Goal: Complete application form

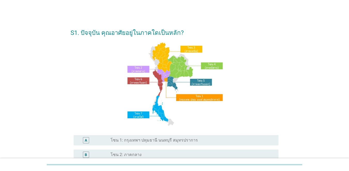
click at [131, 140] on label "โซน 1: กรุงเทพฯ ปทุมธานี นนทบุรี สมุทรปราการ" at bounding box center [154, 140] width 87 height 5
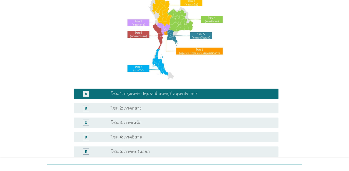
scroll to position [103, 0]
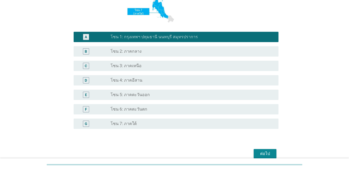
click at [254, 151] on button "ต่อไป" at bounding box center [265, 153] width 23 height 9
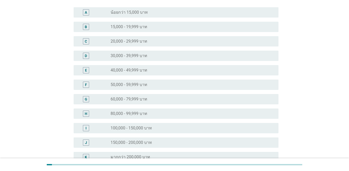
scroll to position [52, 0]
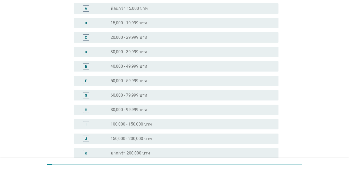
click at [81, 93] on div "G" at bounding box center [86, 95] width 16 height 6
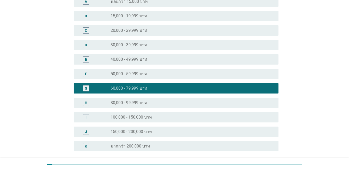
scroll to position [106, 0]
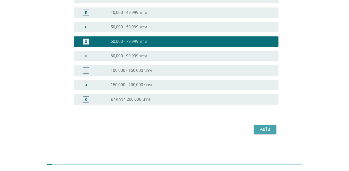
click at [254, 130] on div "ต่อไป" at bounding box center [265, 129] width 14 height 6
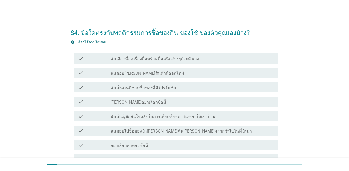
click at [95, 88] on div "check" at bounding box center [94, 87] width 33 height 6
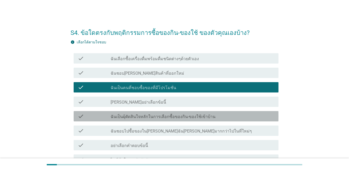
click at [96, 117] on div "check" at bounding box center [94, 116] width 33 height 6
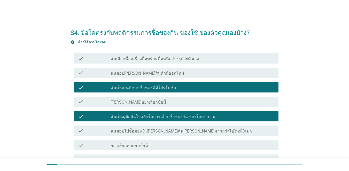
click at [106, 61] on div "check" at bounding box center [94, 58] width 33 height 6
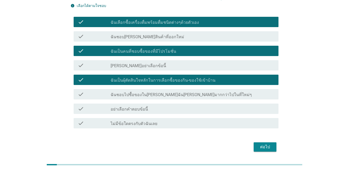
scroll to position [28, 0]
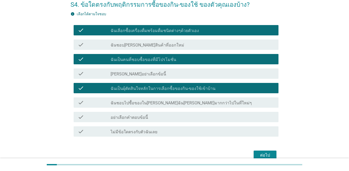
click at [163, 47] on div "check_box_outline_blank ฉันชอบ[PERSON_NAME]สินค้าที่ออกใหม่" at bounding box center [193, 45] width 164 height 6
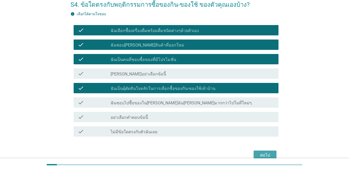
click at [254, 156] on div "ต่อไป" at bounding box center [265, 155] width 14 height 6
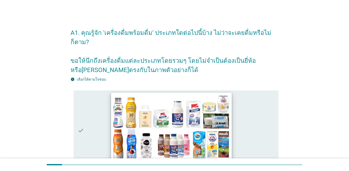
scroll to position [26, 0]
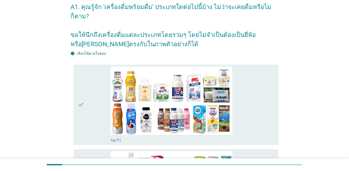
click at [78, 98] on icon "check" at bounding box center [81, 105] width 6 height 77
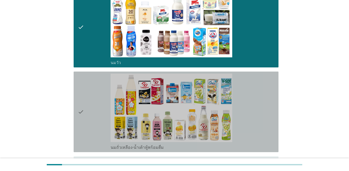
click at [83, 100] on icon "check" at bounding box center [81, 112] width 6 height 77
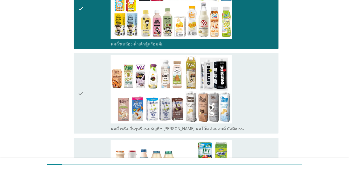
click at [83, 101] on icon "check" at bounding box center [81, 93] width 6 height 77
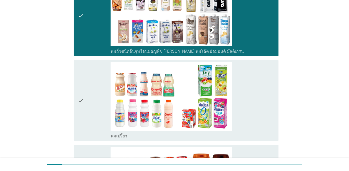
click at [87, 98] on div "check" at bounding box center [94, 100] width 33 height 77
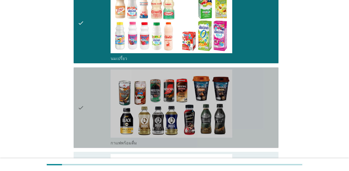
click at [84, 84] on icon "check" at bounding box center [81, 108] width 6 height 77
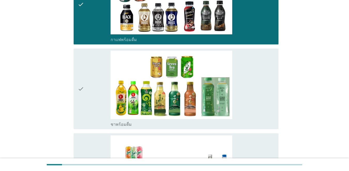
click at [84, 96] on icon "check" at bounding box center [81, 89] width 6 height 77
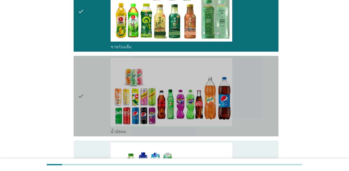
click at [84, 96] on icon "check" at bounding box center [81, 96] width 6 height 77
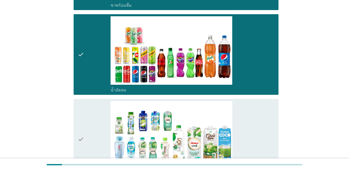
scroll to position [621, 0]
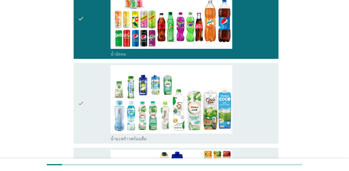
click at [84, 101] on icon "check" at bounding box center [81, 103] width 6 height 77
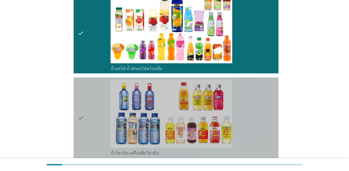
click at [81, 100] on icon "check" at bounding box center [81, 118] width 6 height 77
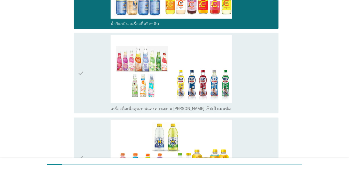
click at [81, 95] on icon "check" at bounding box center [81, 73] width 6 height 77
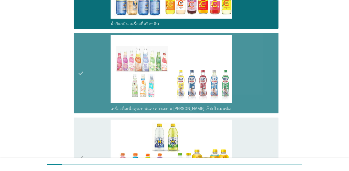
click at [90, 131] on div "check" at bounding box center [94, 158] width 33 height 77
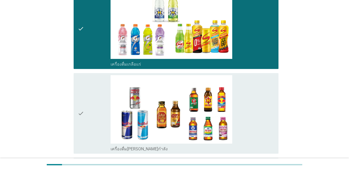
click at [89, 112] on div "check" at bounding box center [94, 113] width 33 height 77
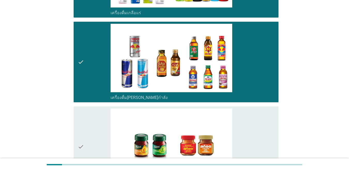
scroll to position [1138, 0]
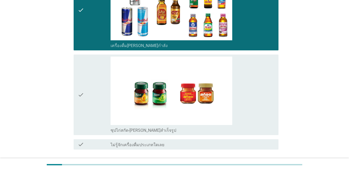
click at [93, 102] on div "check" at bounding box center [94, 95] width 33 height 77
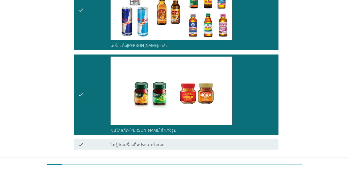
click at [254, 165] on div "ต่อไป" at bounding box center [265, 168] width 14 height 6
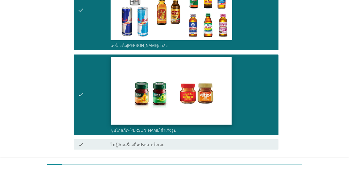
scroll to position [0, 0]
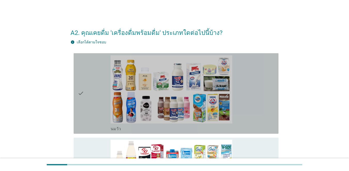
click at [83, 104] on icon "check" at bounding box center [81, 93] width 6 height 77
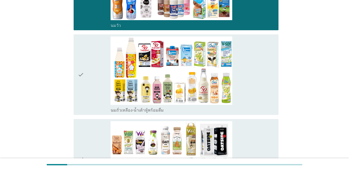
click at [83, 102] on icon "check" at bounding box center [81, 74] width 6 height 77
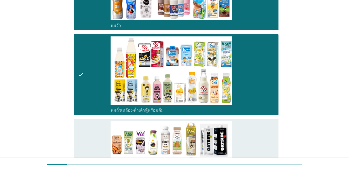
click at [87, 131] on div "check" at bounding box center [94, 159] width 33 height 77
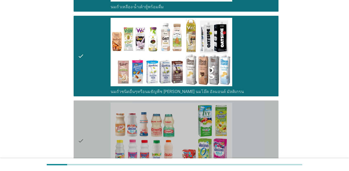
click at [86, 118] on div "check" at bounding box center [94, 141] width 33 height 77
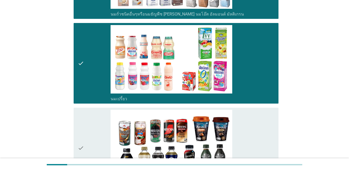
click at [87, 115] on div "check" at bounding box center [94, 148] width 33 height 77
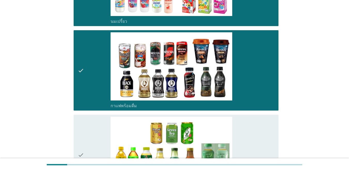
click at [90, 134] on div "check" at bounding box center [94, 155] width 33 height 77
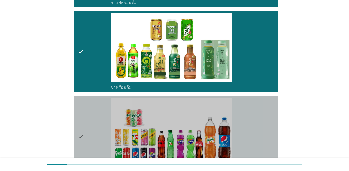
click at [91, 118] on div "check" at bounding box center [94, 136] width 33 height 77
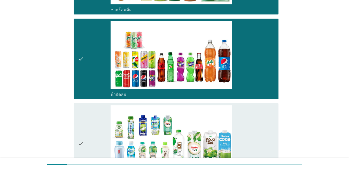
click at [92, 131] on div "check" at bounding box center [94, 144] width 33 height 77
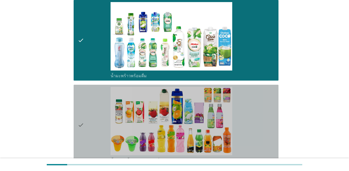
click at [92, 130] on div "check" at bounding box center [94, 125] width 33 height 77
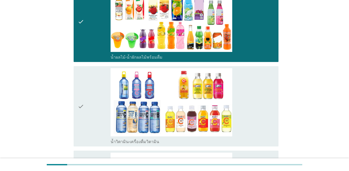
click at [92, 129] on div "check" at bounding box center [94, 106] width 33 height 77
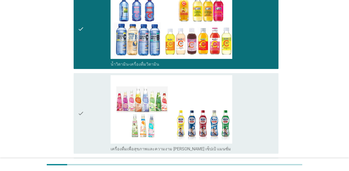
click at [92, 130] on div "check" at bounding box center [94, 113] width 33 height 77
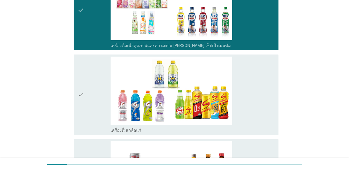
click at [92, 127] on div "check" at bounding box center [94, 95] width 33 height 77
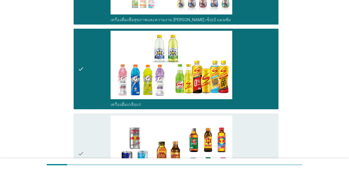
click at [93, 131] on div "check" at bounding box center [94, 154] width 33 height 77
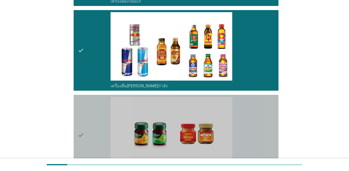
click at [93, 131] on div "check" at bounding box center [94, 135] width 33 height 77
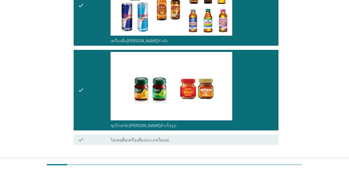
scroll to position [1139, 0]
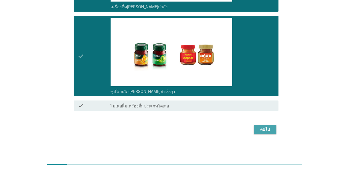
click at [254, 128] on div "ต่อไป" at bounding box center [265, 129] width 14 height 6
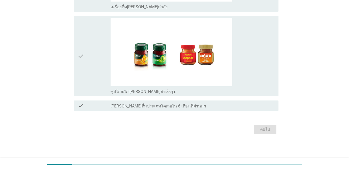
scroll to position [0, 0]
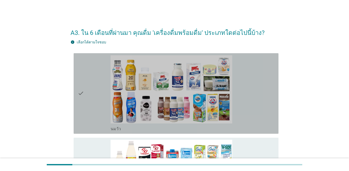
click at [83, 99] on icon "check" at bounding box center [81, 93] width 6 height 77
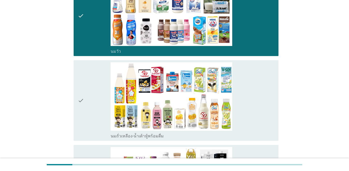
click at [84, 99] on icon "check" at bounding box center [81, 100] width 6 height 77
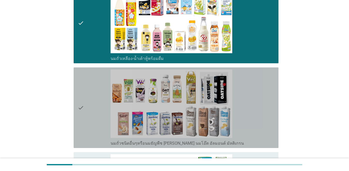
click at [84, 100] on icon "check" at bounding box center [81, 108] width 6 height 77
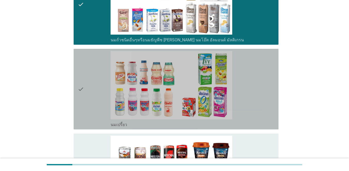
click at [84, 100] on div "check" at bounding box center [94, 89] width 33 height 77
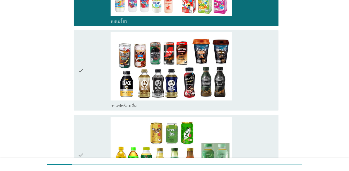
click at [85, 100] on div "check" at bounding box center [94, 70] width 33 height 77
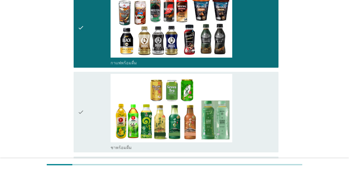
scroll to position [440, 0]
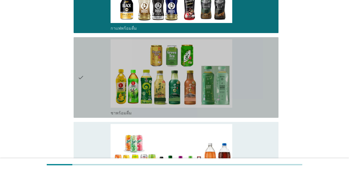
click at [85, 100] on div "check" at bounding box center [94, 77] width 33 height 77
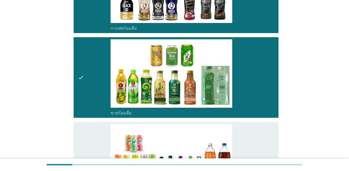
click at [96, 130] on div "check" at bounding box center [94, 162] width 33 height 77
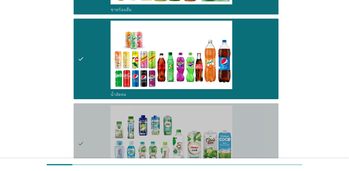
click at [96, 129] on div "check" at bounding box center [94, 144] width 33 height 77
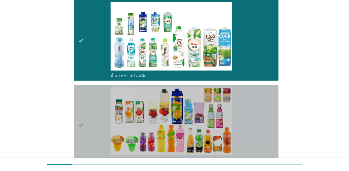
click at [96, 129] on div "check" at bounding box center [94, 125] width 33 height 77
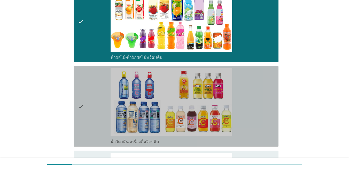
click at [97, 129] on div "check" at bounding box center [94, 106] width 33 height 77
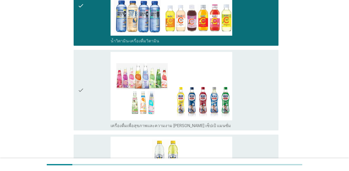
scroll to position [879, 0]
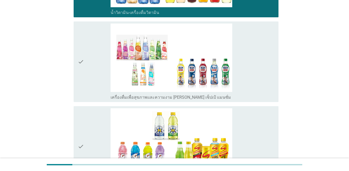
click at [97, 87] on div "check" at bounding box center [94, 62] width 33 height 77
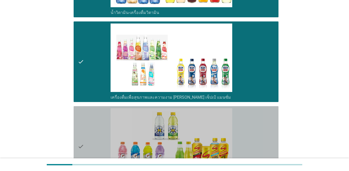
click at [100, 127] on div "check" at bounding box center [94, 146] width 33 height 77
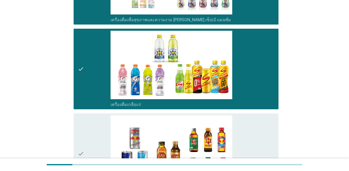
click at [99, 127] on div "check" at bounding box center [94, 154] width 33 height 77
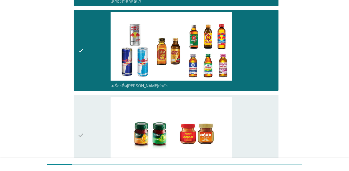
click at [99, 126] on div "check" at bounding box center [94, 135] width 33 height 77
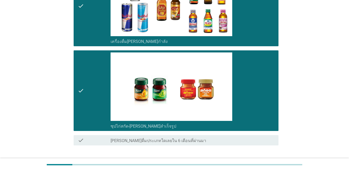
scroll to position [1139, 0]
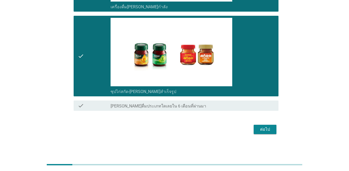
click at [254, 126] on div "ต่อไป" at bounding box center [265, 129] width 14 height 6
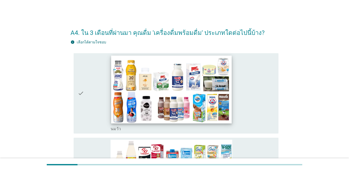
click at [115, 103] on img at bounding box center [171, 90] width 121 height 68
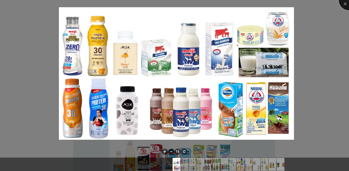
click at [254, 5] on div at bounding box center [349, 0] width 21 height 21
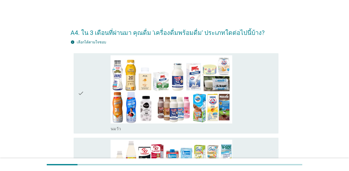
click at [82, 96] on icon "check" at bounding box center [81, 93] width 6 height 77
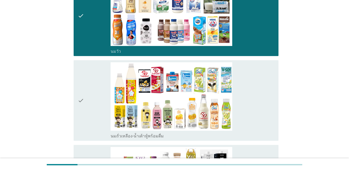
click at [81, 95] on icon "check" at bounding box center [81, 100] width 6 height 77
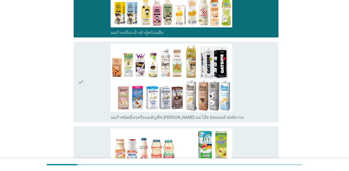
click at [78, 85] on icon "check" at bounding box center [81, 82] width 6 height 77
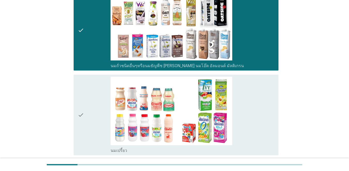
click at [82, 112] on icon "check" at bounding box center [81, 115] width 6 height 77
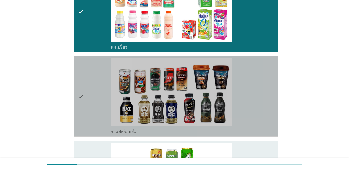
click at [80, 102] on icon "check" at bounding box center [81, 96] width 6 height 77
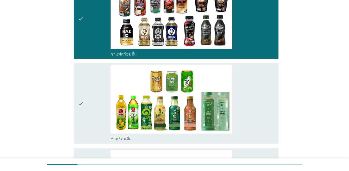
click at [80, 100] on icon "check" at bounding box center [81, 103] width 6 height 77
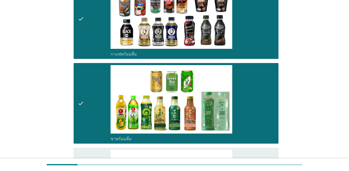
scroll to position [517, 0]
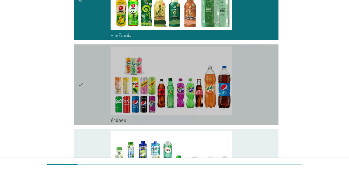
click at [82, 87] on icon "check" at bounding box center [81, 85] width 6 height 77
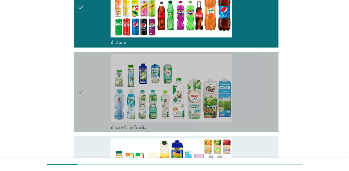
click at [83, 95] on icon "check" at bounding box center [81, 92] width 6 height 77
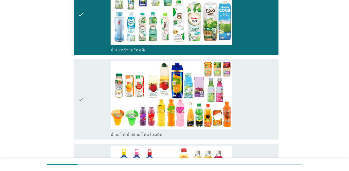
click at [83, 95] on icon "check" at bounding box center [81, 99] width 6 height 77
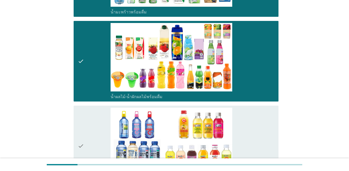
scroll to position [776, 0]
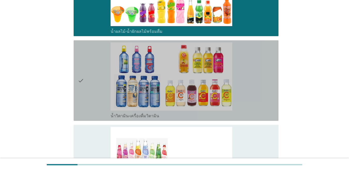
click at [77, 82] on div "check check_box_outline_blank น้ำวิตามิน-เครื่องดื่มวิตามิน" at bounding box center [176, 80] width 205 height 81
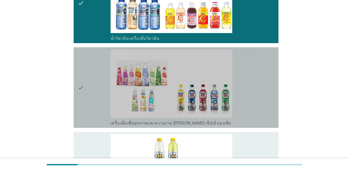
click at [80, 87] on icon "check" at bounding box center [81, 87] width 6 height 77
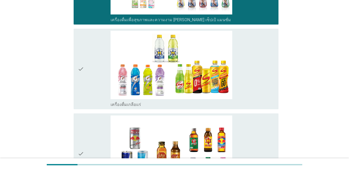
click at [80, 69] on icon "check" at bounding box center [81, 69] width 6 height 77
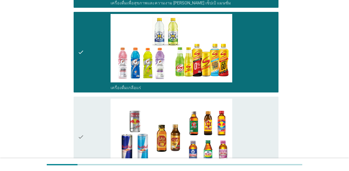
scroll to position [983, 0]
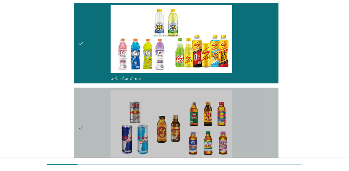
click at [85, 125] on div "check" at bounding box center [94, 128] width 33 height 77
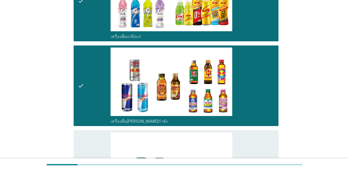
scroll to position [1086, 0]
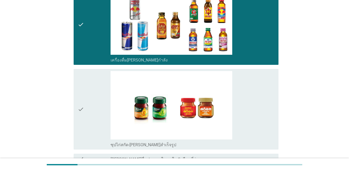
click at [78, 106] on div "check check_box_outline_blank ซุปไก่สกัด-[PERSON_NAME]สำเร็จรูป" at bounding box center [176, 109] width 205 height 81
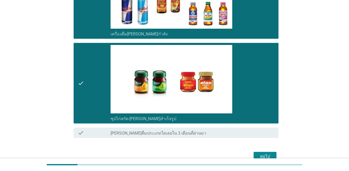
scroll to position [1139, 0]
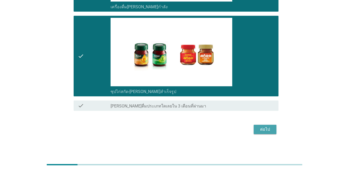
click at [254, 130] on div "ต่อไป" at bounding box center [265, 129] width 14 height 6
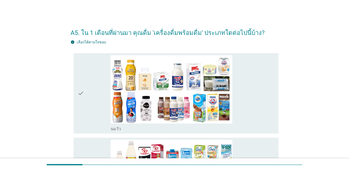
click at [81, 87] on icon "check" at bounding box center [81, 93] width 6 height 77
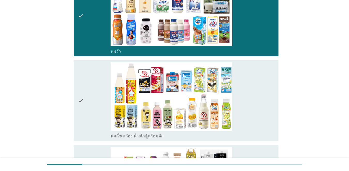
click at [82, 97] on icon "check" at bounding box center [81, 100] width 6 height 77
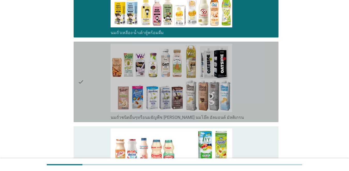
click at [81, 96] on icon "check" at bounding box center [81, 82] width 6 height 77
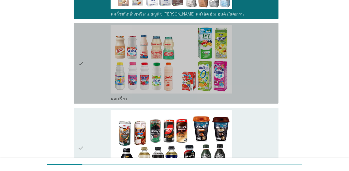
click at [81, 74] on icon "check" at bounding box center [81, 63] width 6 height 77
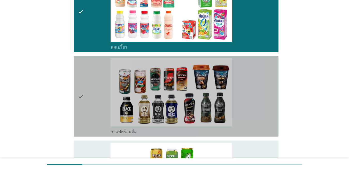
click at [84, 93] on icon "check" at bounding box center [81, 96] width 6 height 77
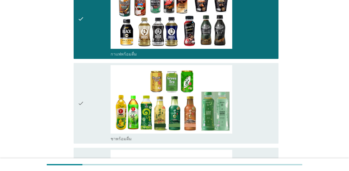
click at [83, 88] on icon "check" at bounding box center [81, 103] width 6 height 77
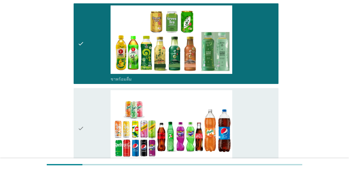
scroll to position [543, 0]
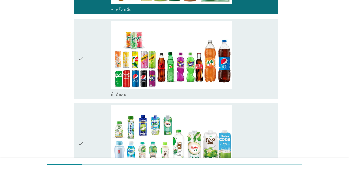
click at [81, 77] on icon "check" at bounding box center [81, 59] width 6 height 77
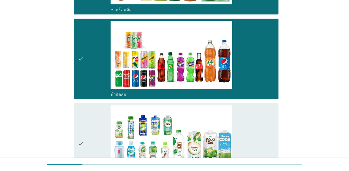
click at [92, 124] on div "check" at bounding box center [94, 144] width 33 height 77
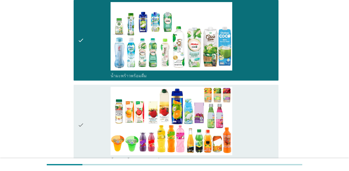
click at [88, 94] on div "check" at bounding box center [94, 125] width 33 height 77
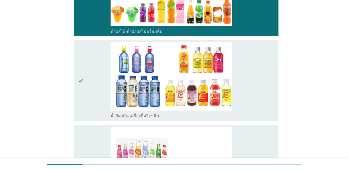
click at [81, 82] on icon "check" at bounding box center [81, 80] width 6 height 77
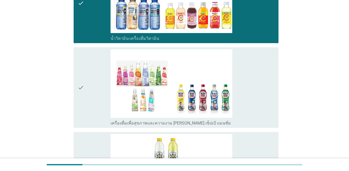
click at [79, 96] on icon "check" at bounding box center [81, 87] width 6 height 77
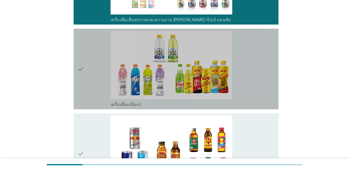
click at [79, 97] on icon "check" at bounding box center [81, 69] width 6 height 77
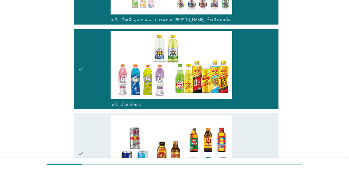
scroll to position [1060, 0]
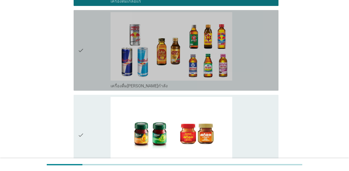
click at [81, 64] on icon "check" at bounding box center [81, 50] width 6 height 77
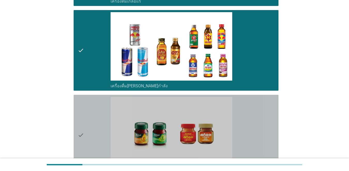
click at [91, 122] on div "check" at bounding box center [94, 135] width 33 height 77
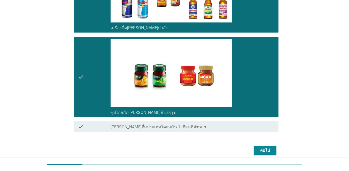
scroll to position [1139, 0]
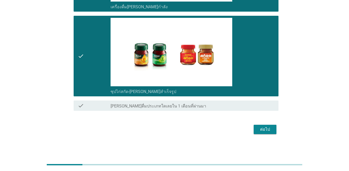
click at [254, 133] on button "ต่อไป" at bounding box center [265, 129] width 23 height 9
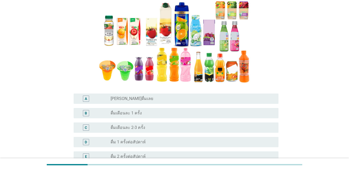
scroll to position [103, 0]
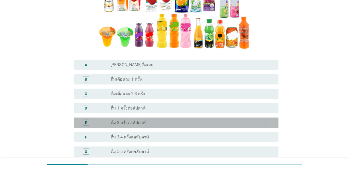
click at [106, 123] on div "E" at bounding box center [94, 123] width 33 height 6
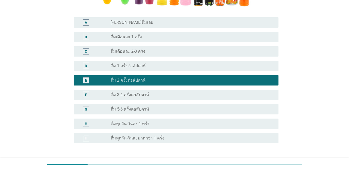
scroll to position [185, 0]
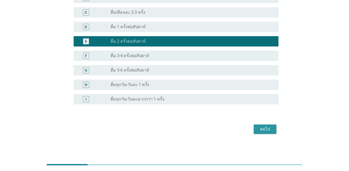
click at [254, 127] on button "ต่อไป" at bounding box center [265, 129] width 23 height 9
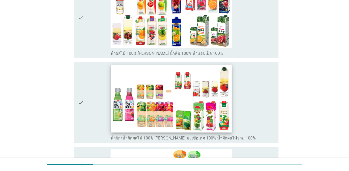
scroll to position [52, 0]
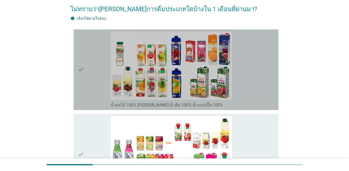
click at [86, 70] on div "check" at bounding box center [94, 70] width 33 height 77
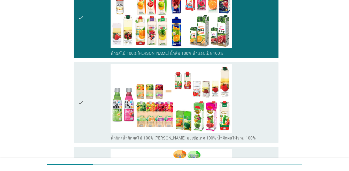
click at [78, 96] on icon "check" at bounding box center [81, 102] width 6 height 77
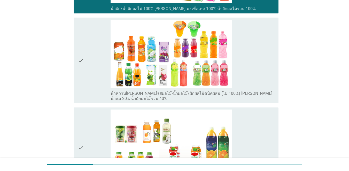
scroll to position [284, 0]
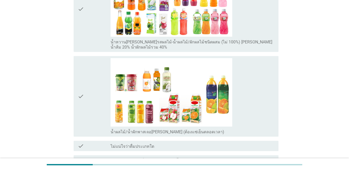
click at [79, 86] on icon "check" at bounding box center [81, 96] width 6 height 77
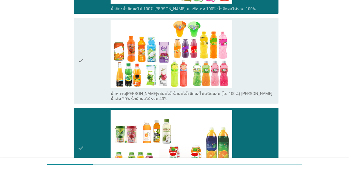
click at [79, 66] on icon "check" at bounding box center [81, 61] width 6 height 82
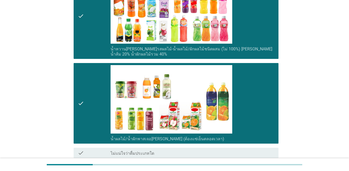
scroll to position [336, 0]
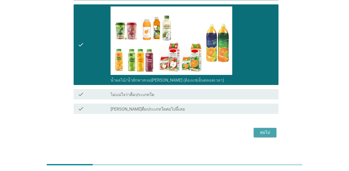
click at [254, 132] on div "ต่อไป" at bounding box center [265, 133] width 14 height 6
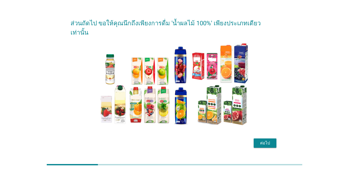
scroll to position [14, 0]
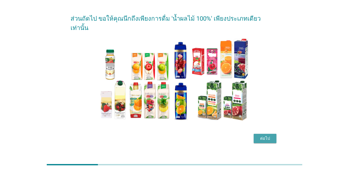
click at [254, 136] on div "ต่อไป" at bounding box center [265, 139] width 14 height 6
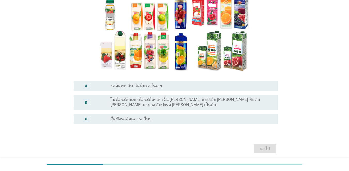
scroll to position [70, 0]
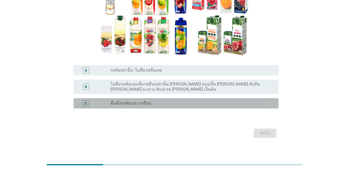
click at [111, 101] on label "ดื่มทั้งรสส้มและรสอื่นๆ" at bounding box center [131, 103] width 41 height 5
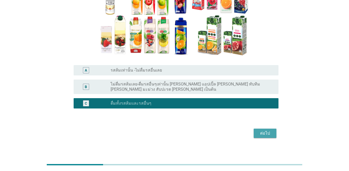
click at [254, 132] on div "ต่อไป" at bounding box center [265, 133] width 14 height 6
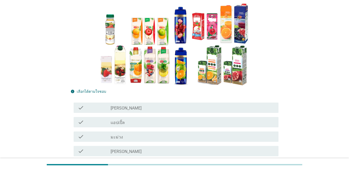
scroll to position [78, 0]
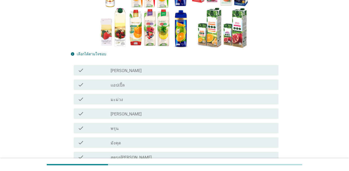
click at [83, 72] on icon "check" at bounding box center [81, 70] width 6 height 6
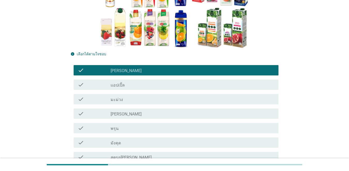
click at [84, 81] on div "check check_box_outline_blank แอปเปิ้ล" at bounding box center [176, 85] width 205 height 10
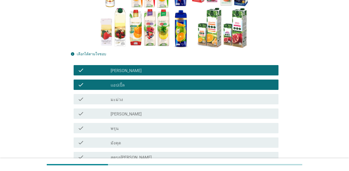
click at [85, 144] on div "check" at bounding box center [94, 143] width 33 height 6
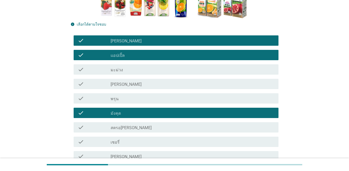
scroll to position [155, 0]
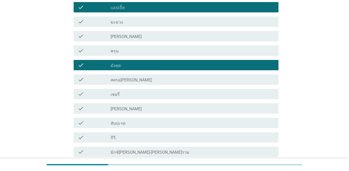
click at [88, 107] on div "check" at bounding box center [94, 109] width 33 height 6
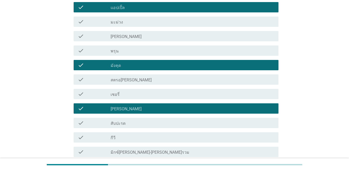
click at [88, 125] on div "check" at bounding box center [94, 123] width 33 height 6
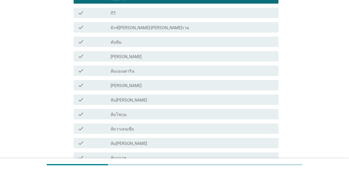
scroll to position [284, 0]
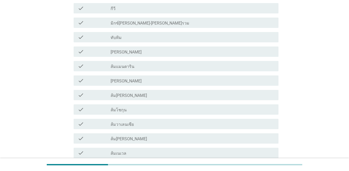
click at [86, 79] on div "check" at bounding box center [94, 81] width 33 height 6
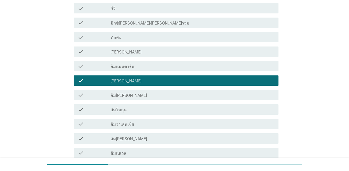
click at [85, 111] on div "check" at bounding box center [94, 110] width 33 height 6
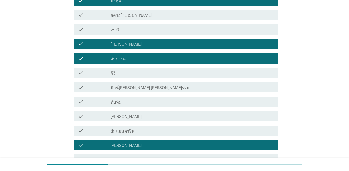
scroll to position [207, 0]
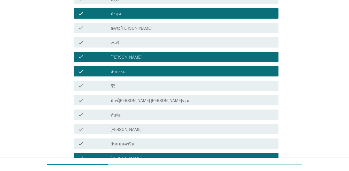
click at [90, 114] on div "check" at bounding box center [94, 115] width 33 height 6
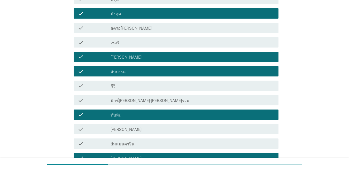
click at [89, 134] on div "check check_box_outline_blank [PERSON_NAME]" at bounding box center [176, 129] width 205 height 10
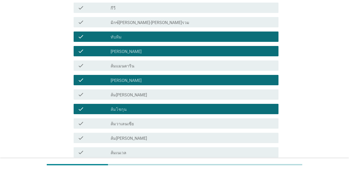
scroll to position [361, 0]
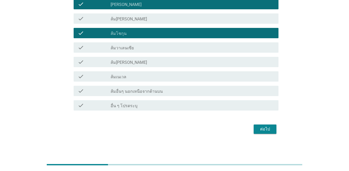
click at [232, 59] on div "check_box_outline_blank ส้ม[PERSON_NAME]" at bounding box center [193, 62] width 164 height 6
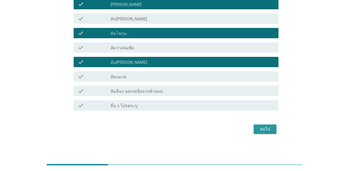
click at [254, 128] on div "ต่อไป" at bounding box center [265, 129] width 14 height 6
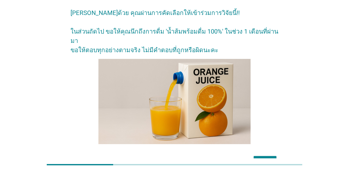
scroll to position [42, 0]
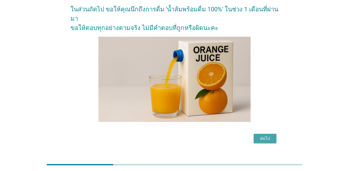
click at [254, 136] on div "ต่อไป" at bounding box center [265, 139] width 14 height 6
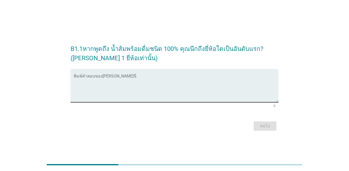
click at [119, 83] on textarea "พิมพ์คำตอบของคุณ ที่นี่" at bounding box center [176, 88] width 205 height 27
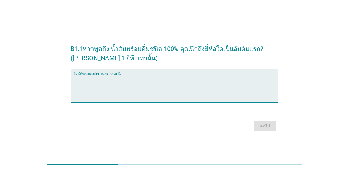
type textarea "m"
type textarea "ทิปโก้"
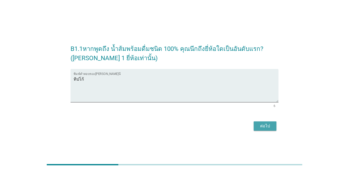
click at [254, 125] on div "ต่อไป" at bounding box center [265, 126] width 14 height 6
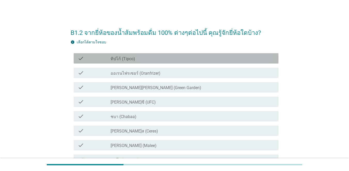
click at [120, 60] on label "ทิปโก้ (Tipco)" at bounding box center [123, 58] width 25 height 5
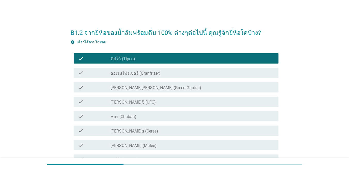
click at [121, 118] on label "ชบา (Chabaa)" at bounding box center [124, 116] width 26 height 5
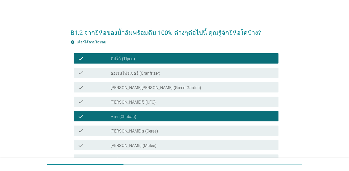
drag, startPoint x: 115, startPoint y: 148, endPoint x: 116, endPoint y: 145, distance: 3.6
click at [115, 148] on label "[PERSON_NAME] (Malee)" at bounding box center [134, 145] width 46 height 5
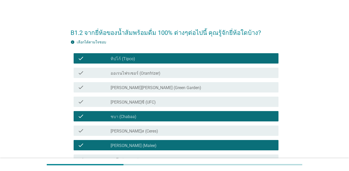
click at [118, 101] on label "[PERSON_NAME]ซี (UFC)" at bounding box center [133, 102] width 45 height 5
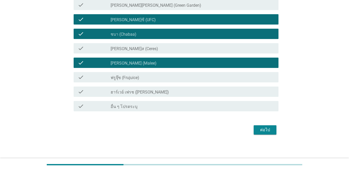
scroll to position [83, 0]
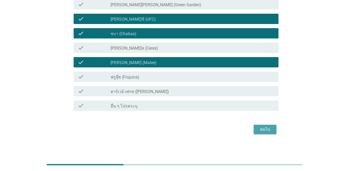
click at [254, 129] on div "ต่อไป" at bounding box center [265, 129] width 14 height 6
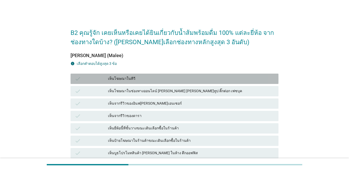
click at [146, 83] on div "check เห็นโฆษณาในทีวี" at bounding box center [175, 79] width 208 height 10
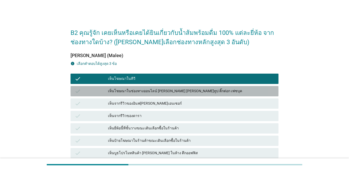
click at [144, 91] on div "เห็นโฆษณาในช่องทางออนไลน์ [PERSON_NAME] [PERSON_NAME]ทูป ติ๊กต่อก เฟซบุค" at bounding box center [191, 91] width 167 height 6
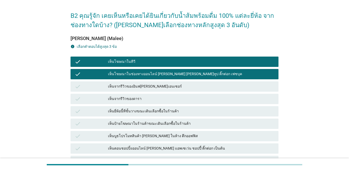
scroll to position [26, 0]
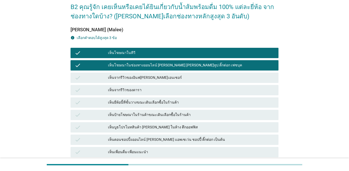
drag, startPoint x: 117, startPoint y: 113, endPoint x: 117, endPoint y: 117, distance: 4.4
click at [117, 113] on div "เห็นป้ายโฆษณาในร้านค้าขณะเดินเลือกซื้อในร้านค้า" at bounding box center [191, 115] width 167 height 6
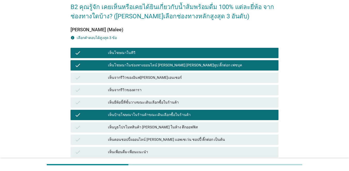
click at [118, 126] on div "เห็นบูธโปรโมทสินค้า [PERSON_NAME] ในห้าง ตึกออฟฟิส" at bounding box center [191, 127] width 167 height 6
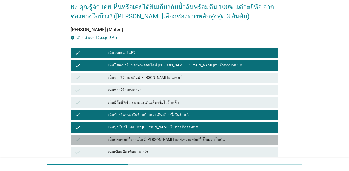
click at [121, 139] on div "เห็นตอนชอปปิ้งออนไลน์ [PERSON_NAME] แอพเซเว่น ชอปปี้ ติ๊กต่อก เป็นต้น" at bounding box center [191, 140] width 167 height 6
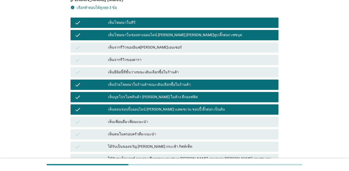
scroll to position [103, 0]
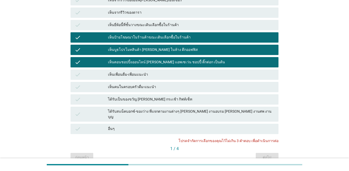
click at [115, 98] on div "ได้รับเป็นของขวัญ [PERSON_NAME] กระเช้า กิฟท์เซ็ท" at bounding box center [191, 99] width 167 height 6
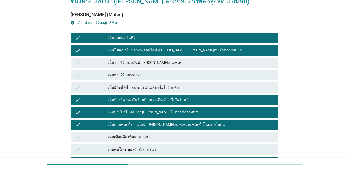
scroll to position [78, 0]
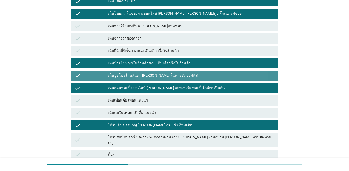
click at [133, 78] on div "เห็นบูธโปรโมทสินค้า [PERSON_NAME] ในห้าง ตึกออฟฟิส" at bounding box center [191, 76] width 167 height 6
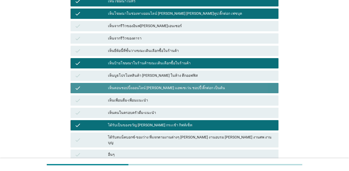
click at [134, 90] on div "เห็นตอนชอปปิ้งออนไลน์ [PERSON_NAME] แอพเซเว่น ชอปปี้ ติ๊กต่อก เป็นต้น" at bounding box center [191, 88] width 167 height 6
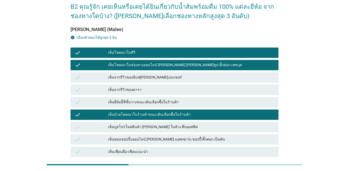
scroll to position [0, 0]
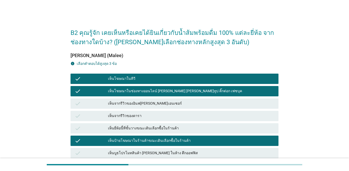
click at [135, 92] on div "เห็นโฆษณาในช่องทางออนไลน์ [PERSON_NAME] [PERSON_NAME]ทูป ติ๊กต่อก เฟซบุค" at bounding box center [191, 91] width 167 height 6
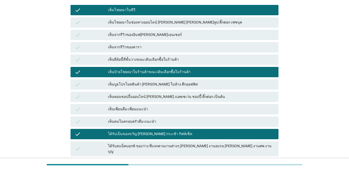
scroll to position [125, 0]
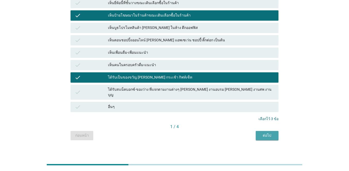
click at [254, 131] on button "ต่อไป" at bounding box center [267, 135] width 23 height 9
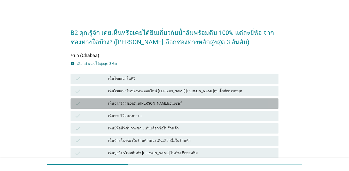
drag, startPoint x: 125, startPoint y: 101, endPoint x: 124, endPoint y: 112, distance: 11.2
click at [125, 101] on div "เห็นจากรีวิวของอินฟ[PERSON_NAME]เอนเซอร์" at bounding box center [191, 104] width 167 height 6
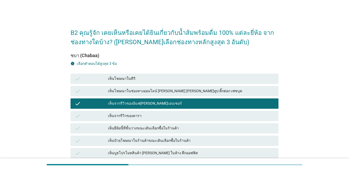
click at [126, 127] on div "เห็นยี่ห้อนี้ที่ชั้นวางขณะเดินเลือกซื้อในร้านค้า" at bounding box center [191, 128] width 167 height 6
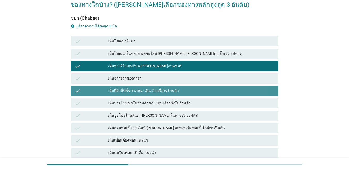
scroll to position [78, 0]
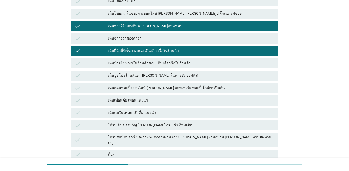
click at [152, 125] on div "ได้รับเป็นของขวัญ [PERSON_NAME] กระเช้า กิฟท์เซ็ท" at bounding box center [191, 125] width 167 height 6
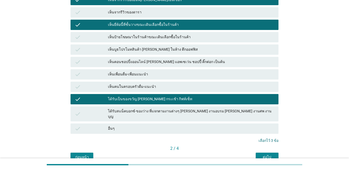
scroll to position [125, 0]
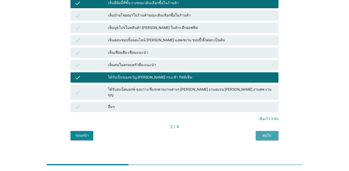
click at [254, 133] on div "ต่อไป" at bounding box center [267, 135] width 14 height 5
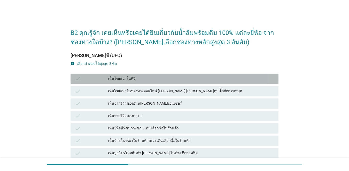
drag, startPoint x: 117, startPoint y: 78, endPoint x: 122, endPoint y: 99, distance: 21.1
click at [117, 78] on div "เห็นโฆษณาในทีวี" at bounding box center [191, 79] width 167 height 6
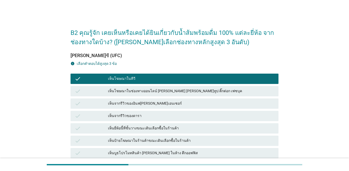
click at [126, 128] on div "เห็นยี่ห้อนี้ที่ชั้นวางขณะเดินเลือกซื้อในร้านค้า" at bounding box center [191, 128] width 167 height 6
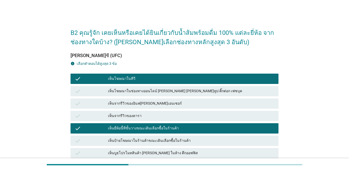
click at [135, 154] on div "เห็นบูธโปรโมทสินค้า [PERSON_NAME] ในห้าง ตึกออฟฟิส" at bounding box center [191, 153] width 167 height 6
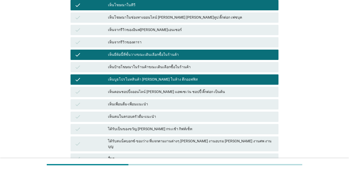
scroll to position [125, 0]
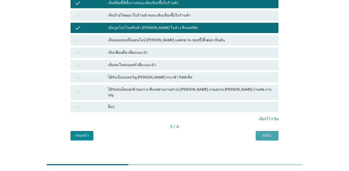
click at [254, 135] on button "ต่อไป" at bounding box center [267, 135] width 23 height 9
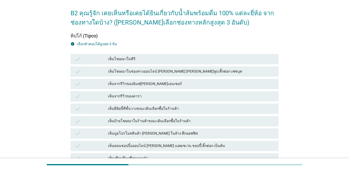
scroll to position [52, 0]
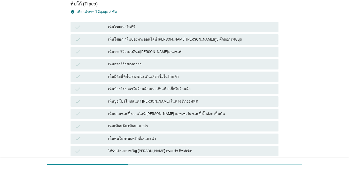
click at [115, 111] on div "เห็นตอนชอปปิ้งออนไลน์ [PERSON_NAME] แอพเซเว่น ชอปปี้ ติ๊กต่อก เป็นต้น" at bounding box center [191, 114] width 167 height 6
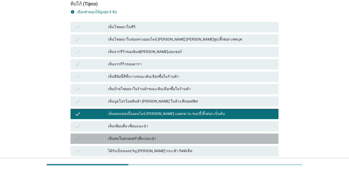
click at [116, 139] on div "เห็นคนในครอบครัวดื่ม-แนะนำ" at bounding box center [191, 139] width 167 height 6
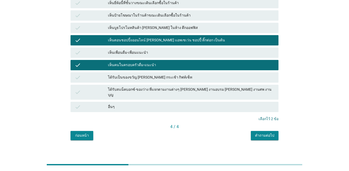
scroll to position [0, 0]
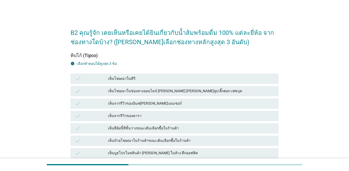
click at [141, 90] on div "เห็นโฆษณาในช่องทางออนไลน์ [PERSON_NAME] [PERSON_NAME]ทูป ติ๊กต่อก เฟซบุค" at bounding box center [191, 91] width 167 height 6
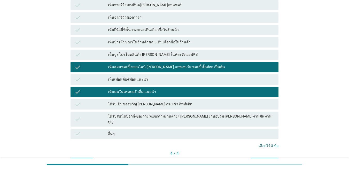
scroll to position [125, 0]
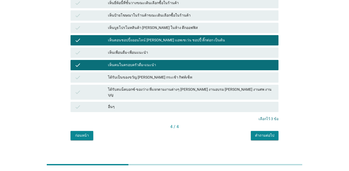
click at [254, 131] on button "คำถามต่อไป" at bounding box center [265, 135] width 28 height 9
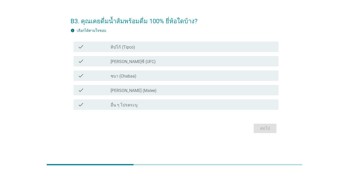
scroll to position [0, 0]
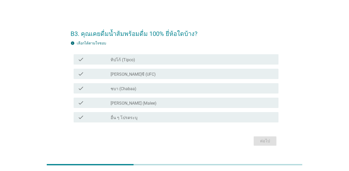
click at [96, 64] on div "check check_box_outline_blank ทิปโก้ (Tipco)" at bounding box center [176, 59] width 205 height 10
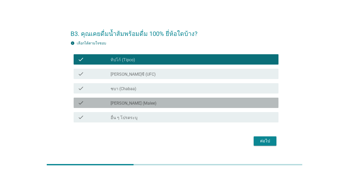
drag, startPoint x: 100, startPoint y: 104, endPoint x: 100, endPoint y: 94, distance: 10.3
click at [100, 104] on div "check" at bounding box center [94, 103] width 33 height 6
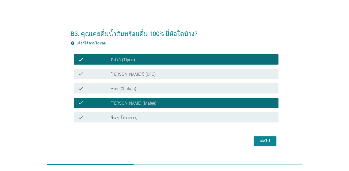
drag, startPoint x: 100, startPoint y: 94, endPoint x: 100, endPoint y: 81, distance: 12.7
click at [100, 93] on div "check check_box_outline_blank ชบา (Chabaa)" at bounding box center [175, 88] width 208 height 14
click at [100, 81] on div "check check_box_outline_blank [PERSON_NAME]ซี (UFC)" at bounding box center [175, 74] width 208 height 14
click at [105, 77] on div "check check_box_outline_blank [PERSON_NAME]ซี (UFC)" at bounding box center [176, 74] width 205 height 10
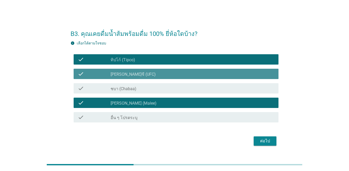
click at [115, 92] on div "check check_box_outline_blank ชบา (Chabaa)" at bounding box center [176, 88] width 205 height 10
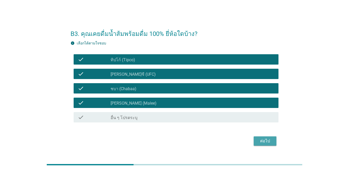
click at [254, 142] on div "ต่อไป" at bounding box center [265, 141] width 14 height 6
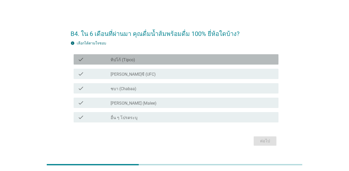
click at [107, 62] on div "check" at bounding box center [94, 59] width 33 height 6
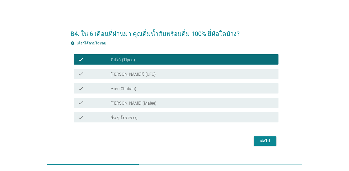
drag, startPoint x: 107, startPoint y: 72, endPoint x: 108, endPoint y: 87, distance: 14.3
click at [107, 73] on div "check" at bounding box center [94, 74] width 33 height 6
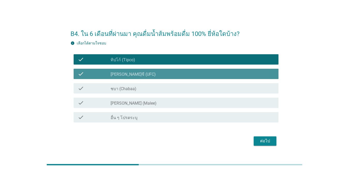
click at [108, 89] on div "check" at bounding box center [94, 88] width 33 height 6
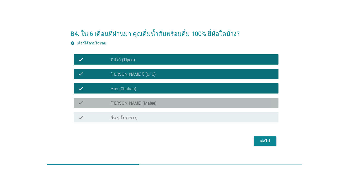
click at [110, 101] on div "check" at bounding box center [94, 103] width 33 height 6
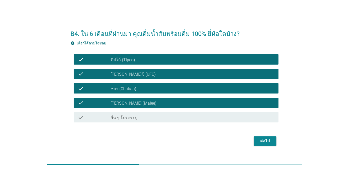
click at [109, 111] on div "check check_box_outline_blank อื่น ๆ โปรดระบุ" at bounding box center [175, 117] width 208 height 14
click at [254, 140] on div "ต่อไป" at bounding box center [265, 141] width 14 height 6
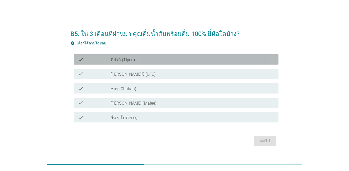
click at [123, 57] on label "ทิปโก้ (Tipco)" at bounding box center [123, 59] width 25 height 5
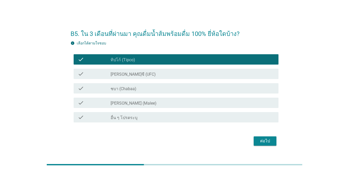
click at [121, 73] on label "[PERSON_NAME]ซี (UFC)" at bounding box center [133, 74] width 45 height 5
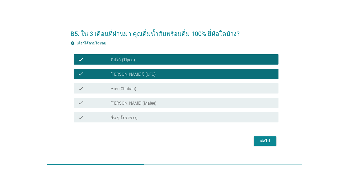
drag, startPoint x: 119, startPoint y: 89, endPoint x: 119, endPoint y: 95, distance: 6.0
click at [119, 89] on label "ชบา (Chabaa)" at bounding box center [124, 88] width 26 height 5
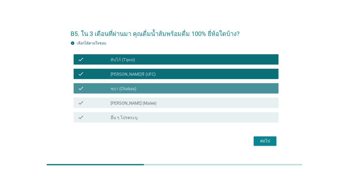
click at [118, 102] on label "[PERSON_NAME] (Malee)" at bounding box center [134, 103] width 46 height 5
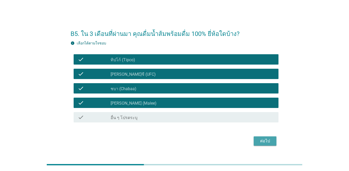
click at [254, 141] on div "ต่อไป" at bounding box center [265, 141] width 14 height 6
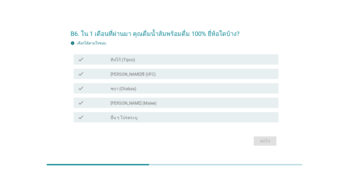
click at [94, 59] on div "check" at bounding box center [94, 59] width 33 height 6
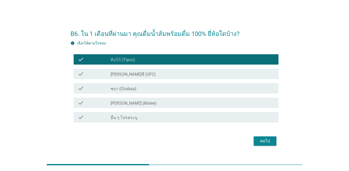
drag, startPoint x: 97, startPoint y: 76, endPoint x: 99, endPoint y: 86, distance: 10.2
click at [97, 76] on div "check" at bounding box center [94, 74] width 33 height 6
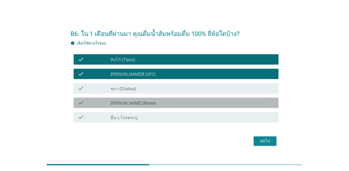
click at [106, 99] on div "check check_box [PERSON_NAME] (Malee)" at bounding box center [176, 103] width 205 height 10
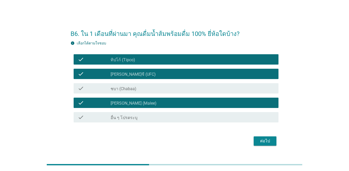
click at [111, 77] on div "check check_box [PERSON_NAME]ซี (UFC)" at bounding box center [176, 74] width 205 height 10
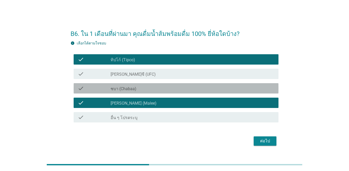
click at [113, 85] on div "check check_box ชบา (Chabaa)" at bounding box center [176, 88] width 205 height 10
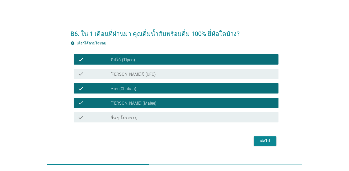
click at [158, 93] on div "check check_box ชบา (Chabaa)" at bounding box center [176, 88] width 205 height 10
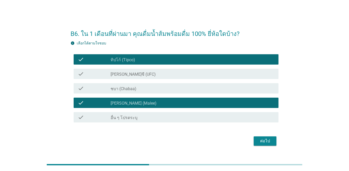
click at [160, 75] on div "check_box [PERSON_NAME]ซี (UFC)" at bounding box center [193, 74] width 164 height 6
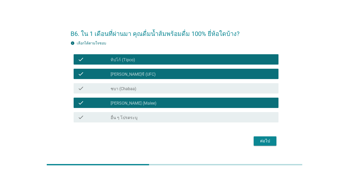
click at [254, 140] on button "ต่อไป" at bounding box center [265, 141] width 23 height 9
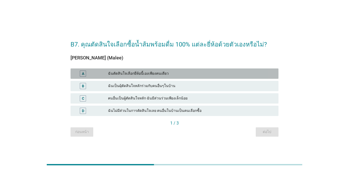
click at [141, 75] on div "ฉันตัดสินใจเลือกยี่ห้อนี้เองเพียงคนเดียว" at bounding box center [191, 74] width 167 height 6
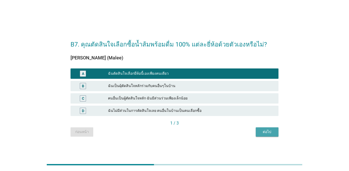
click at [254, 131] on div "ต่อไป" at bounding box center [267, 131] width 14 height 5
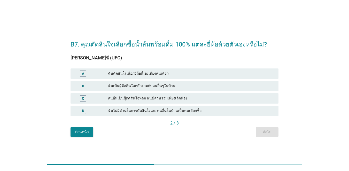
click at [123, 73] on div "ฉันตัดสินใจเลือกยี่ห้อนี้เองเพียงคนเดียว" at bounding box center [191, 74] width 167 height 6
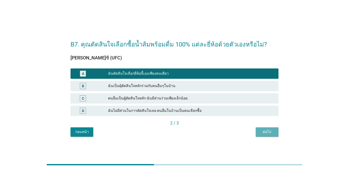
drag, startPoint x: 275, startPoint y: 134, endPoint x: 266, endPoint y: 135, distance: 8.9
click at [254, 134] on button "ต่อไป" at bounding box center [267, 131] width 23 height 9
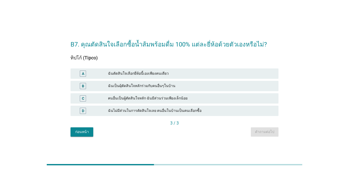
click at [126, 74] on div "ฉันตัดสินใจเลือกยี่ห้อนี้เองเพียงคนเดียว" at bounding box center [191, 74] width 167 height 6
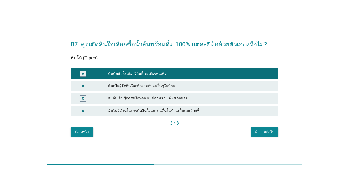
click at [254, 134] on div "คำถามต่อไป" at bounding box center [264, 131] width 19 height 5
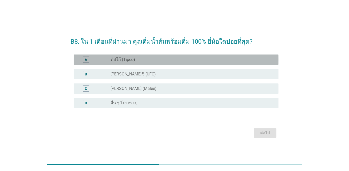
click at [115, 64] on div "A radio_button_unchecked ทิปโก้ (Tipco)" at bounding box center [176, 60] width 205 height 10
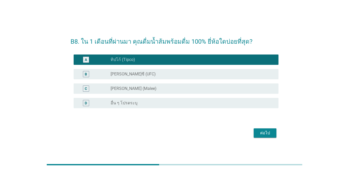
click at [119, 72] on label "[PERSON_NAME]ซี (UFC)" at bounding box center [133, 74] width 45 height 5
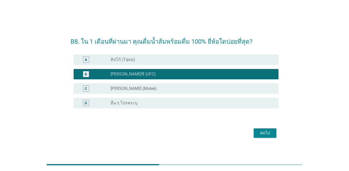
click at [122, 82] on div "C radio_button_unchecked [PERSON_NAME] (Malee)" at bounding box center [175, 88] width 208 height 14
click at [126, 90] on label "[PERSON_NAME] (Malee)" at bounding box center [134, 88] width 46 height 5
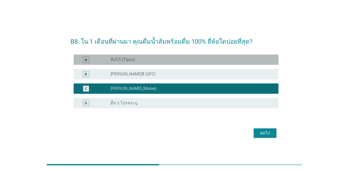
click at [200, 60] on div "radio_button_unchecked ทิปโก้ (Tipco)" at bounding box center [191, 59] width 160 height 5
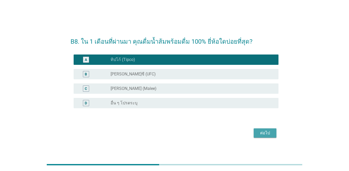
click at [254, 131] on div "ต่อไป" at bounding box center [265, 133] width 14 height 6
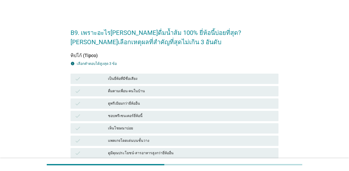
click at [130, 153] on div "ดูมีคุณประโยชน์-สารอาหารสูงกว่ายี่ห้ออื่น" at bounding box center [191, 153] width 167 height 6
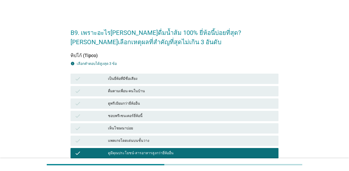
click at [119, 80] on div "เป็นยี่ห้อที่มีชื่อเสียง" at bounding box center [191, 79] width 167 height 6
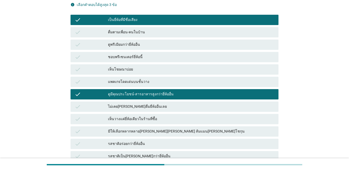
scroll to position [103, 0]
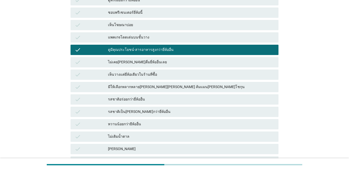
click at [122, 99] on div "รสชาติอร่อยกว่ายี่ห้ออื่น" at bounding box center [191, 99] width 167 height 6
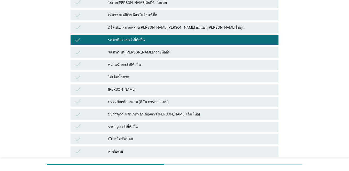
scroll to position [212, 0]
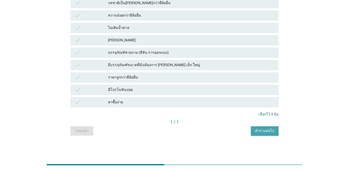
click at [254, 133] on div "คำถามต่อไป" at bounding box center [264, 130] width 19 height 5
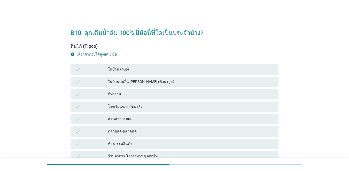
click at [140, 72] on div "ในบ้านตัวเอง" at bounding box center [191, 69] width 167 height 6
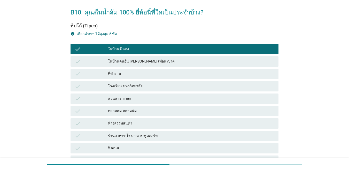
scroll to position [78, 0]
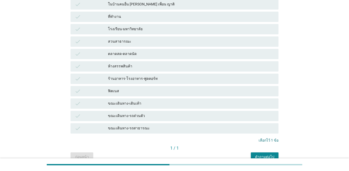
click at [142, 118] on div "ขณะเดินทาง-รถส่วนตัว" at bounding box center [191, 116] width 167 height 6
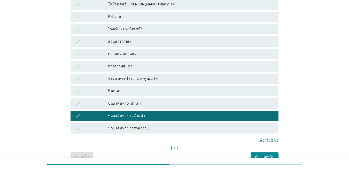
scroll to position [0, 0]
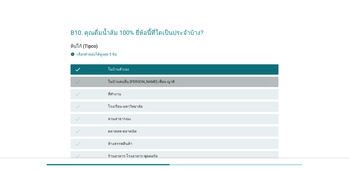
click at [135, 82] on div "ในบ้านคนอื่น [PERSON_NAME] เพื่อน ญาติ" at bounding box center [191, 82] width 167 height 6
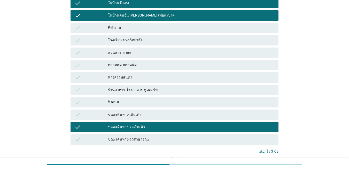
scroll to position [104, 0]
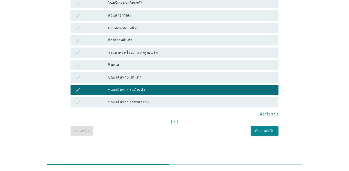
click at [254, 127] on button "คำถามต่อไป" at bounding box center [265, 130] width 28 height 9
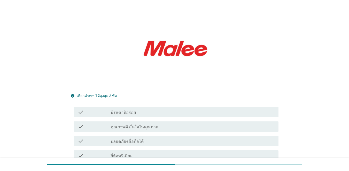
scroll to position [103, 0]
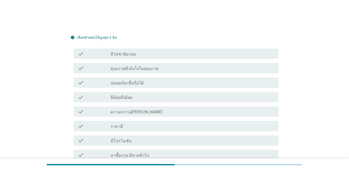
click at [133, 87] on div "check check_box_outline_blank ปลอดภัย-เชื่อถือได้" at bounding box center [176, 83] width 205 height 10
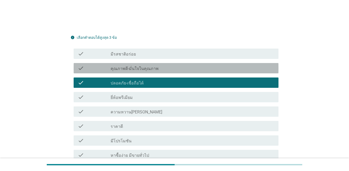
click at [129, 72] on div "check check_box_outline_blank คุณภาพดี-มั่นใจในคุณภาพ" at bounding box center [176, 68] width 205 height 10
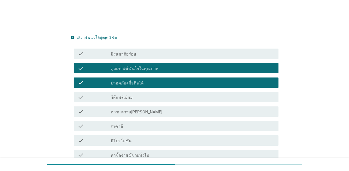
click at [125, 56] on label "มีรสชาติอร่อย" at bounding box center [123, 54] width 25 height 5
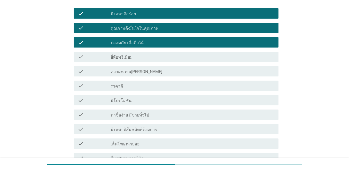
scroll to position [219, 0]
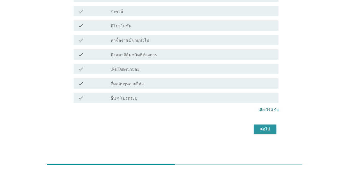
drag, startPoint x: 266, startPoint y: 126, endPoint x: 263, endPoint y: 127, distance: 2.8
click at [254, 127] on div "ต่อไป" at bounding box center [265, 129] width 14 height 6
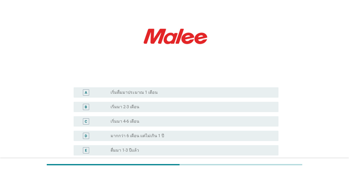
scroll to position [103, 0]
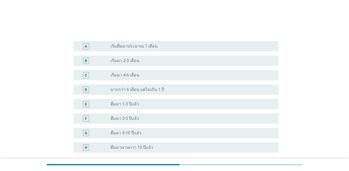
click at [124, 145] on label "ดื่มมานานกว่า 10 ปีแล้ว" at bounding box center [132, 147] width 43 height 5
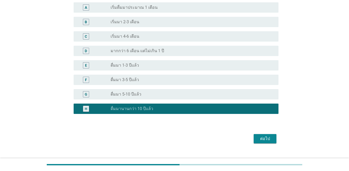
scroll to position [142, 0]
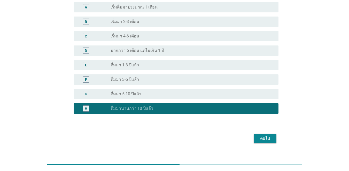
click at [254, 136] on div "ต่อไป" at bounding box center [265, 139] width 14 height 6
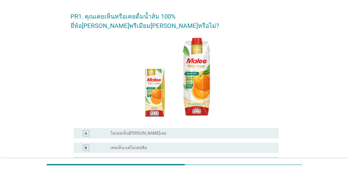
scroll to position [52, 0]
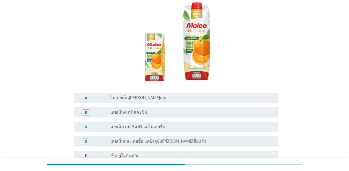
click at [117, 110] on label "เคยเห็น-แต่ไม่เคยชิม" at bounding box center [129, 112] width 37 height 5
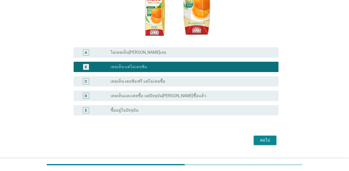
scroll to position [99, 0]
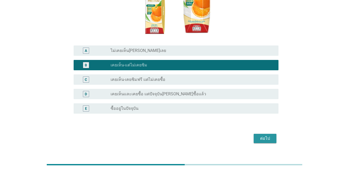
click at [254, 136] on div "ต่อไป" at bounding box center [265, 139] width 14 height 6
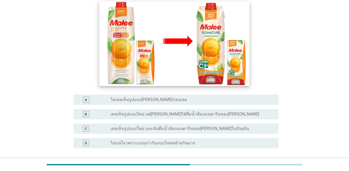
scroll to position [78, 0]
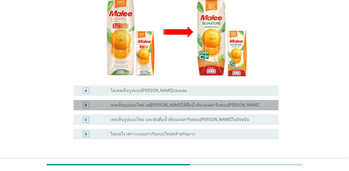
click at [148, 103] on label "เคยเห็นรูปแบบใหม่ แต่[PERSON_NAME]ได้ดื่มน้ำส้มแมนดารินของ[PERSON_NAME]" at bounding box center [185, 105] width 149 height 5
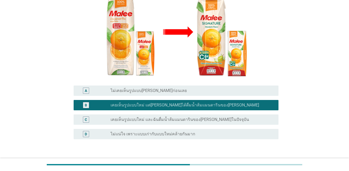
click at [140, 117] on label "เคยเห็นรูปแบบใหม่ และฉันดื่มน้ำส้มแมนดารินของ[PERSON_NAME]ในปัจจุบัน" at bounding box center [180, 119] width 139 height 5
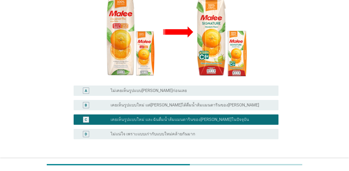
click at [254, 161] on div "ต่อไป" at bounding box center [265, 164] width 14 height 6
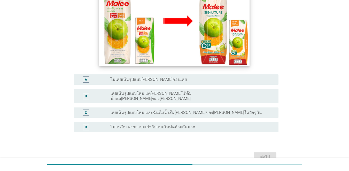
scroll to position [103, 0]
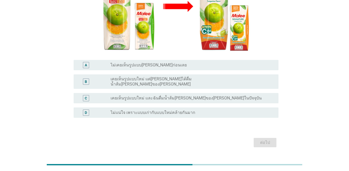
click at [148, 91] on div "C radio_button_unchecked เคยเห็นรูปแบบใหม่ และฉันดื่มน้ำส้ม[PERSON_NAME]ของ[PER…" at bounding box center [175, 98] width 208 height 14
click at [151, 96] on label "เคยเห็นรูปแบบใหม่ และฉันดื่มน้ำส้ม[PERSON_NAME]ของ[PERSON_NAME]ในปัจจุบัน" at bounding box center [186, 98] width 151 height 5
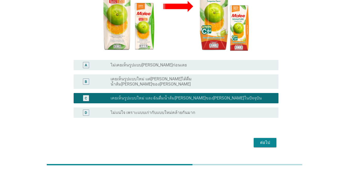
click at [254, 140] on div "ต่อไป" at bounding box center [265, 143] width 14 height 6
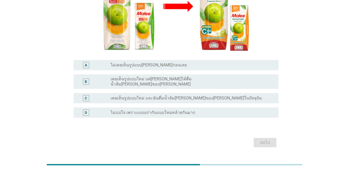
click at [112, 96] on label "เคยเห็นรูปแบบใหม่ และฉันดื่มน้ำส้ม[PERSON_NAME]ของ[PERSON_NAME]ในปัจจุบัน" at bounding box center [186, 98] width 151 height 5
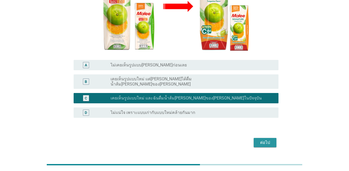
click at [254, 140] on div "ต่อไป" at bounding box center [265, 143] width 14 height 6
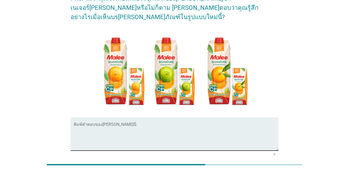
scroll to position [70, 0]
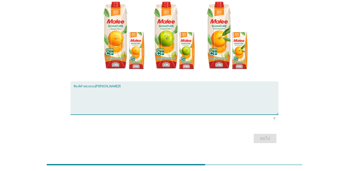
click at [160, 99] on textarea "พิมพ์คำตอบของคุณ ที่นี่" at bounding box center [176, 101] width 205 height 27
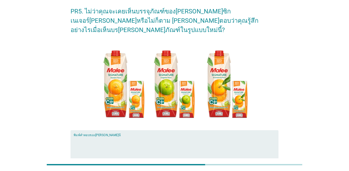
scroll to position [19, 0]
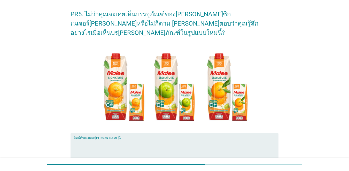
click at [109, 139] on textarea "พิมพ์คำตอบของคุณ ที่นี่" at bounding box center [176, 152] width 205 height 27
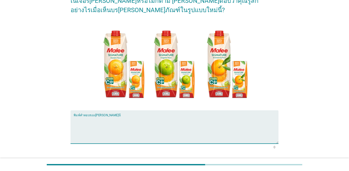
scroll to position [70, 0]
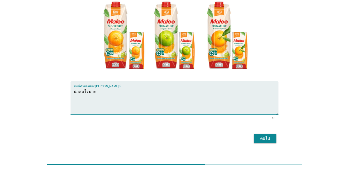
type textarea "น่าสนใจมาก"
click at [254, 134] on button "ต่อไป" at bounding box center [265, 138] width 23 height 9
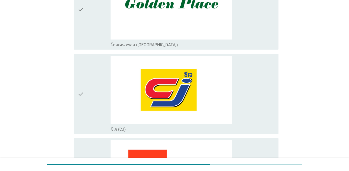
scroll to position [414, 0]
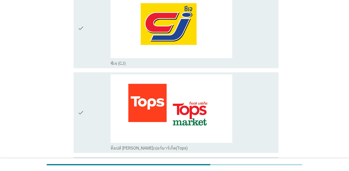
click at [82, 116] on icon "check" at bounding box center [81, 112] width 6 height 77
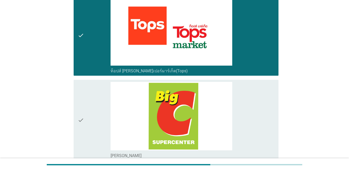
scroll to position [491, 0]
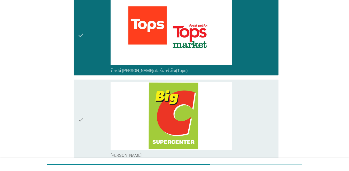
click at [82, 116] on icon "check" at bounding box center [81, 120] width 6 height 77
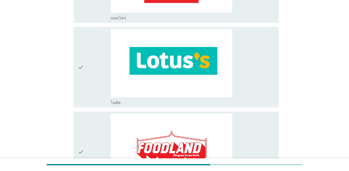
scroll to position [776, 0]
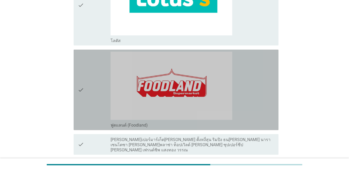
click at [76, 93] on div "check check_box_outline_blank ฟูดแลนด์ (Foodland)" at bounding box center [176, 90] width 205 height 81
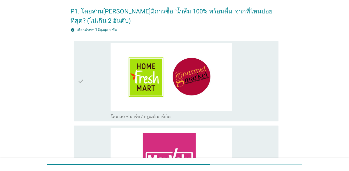
scroll to position [0, 0]
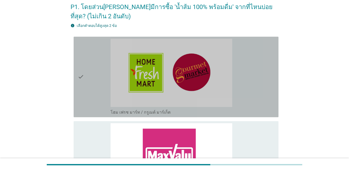
click at [87, 78] on div "check" at bounding box center [94, 77] width 33 height 77
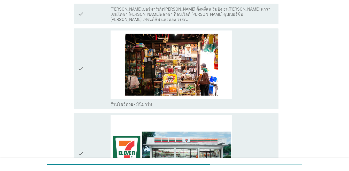
scroll to position [906, 0]
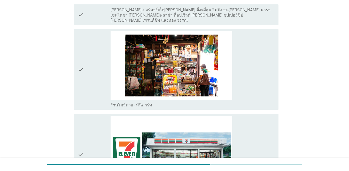
click at [82, 136] on icon "check" at bounding box center [81, 154] width 6 height 77
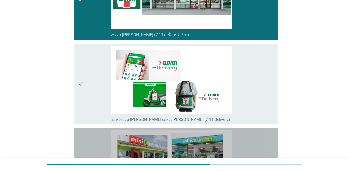
click at [93, 146] on div "check" at bounding box center [94, 172] width 33 height 82
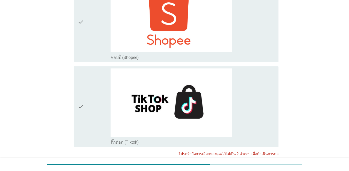
scroll to position [1500, 0]
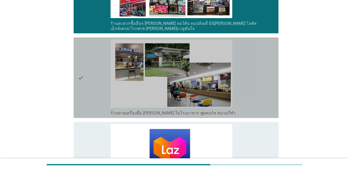
click at [84, 84] on icon "check" at bounding box center [81, 78] width 6 height 77
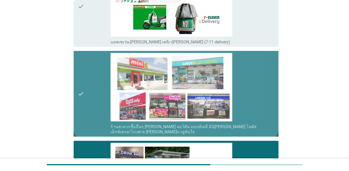
drag, startPoint x: 96, startPoint y: 126, endPoint x: 95, endPoint y: 102, distance: 23.6
click at [96, 125] on div "check check_box_outline_blank ร้านสะดวกซื้ออื่นๆ [PERSON_NAME] ลอว์สัน ทอปส์เดล…" at bounding box center [176, 94] width 205 height 86
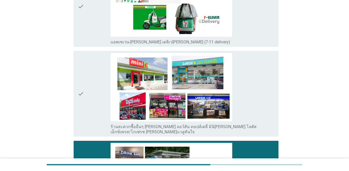
click at [95, 99] on div "check" at bounding box center [94, 94] width 33 height 82
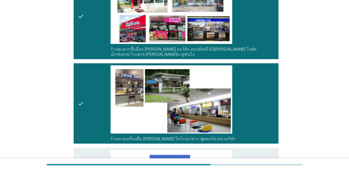
click at [87, 103] on div "check" at bounding box center [94, 103] width 33 height 77
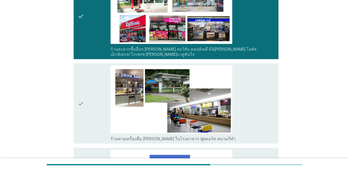
click at [84, 44] on icon "check" at bounding box center [81, 16] width 6 height 82
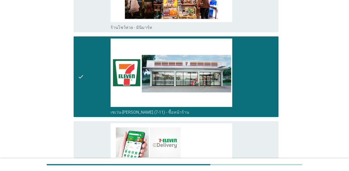
click at [83, 89] on icon "check" at bounding box center [81, 77] width 6 height 77
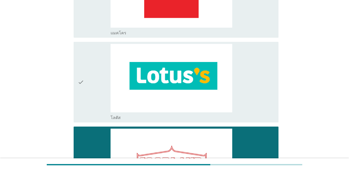
click at [95, 139] on div "check" at bounding box center [94, 167] width 33 height 77
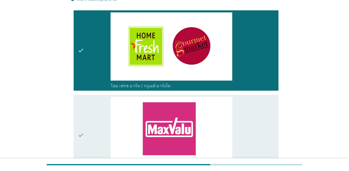
click at [103, 62] on div "check" at bounding box center [94, 50] width 33 height 77
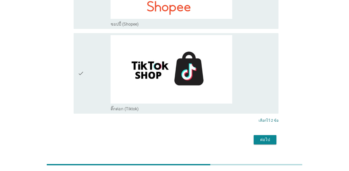
click at [254, 137] on div "ต่อไป" at bounding box center [265, 140] width 14 height 6
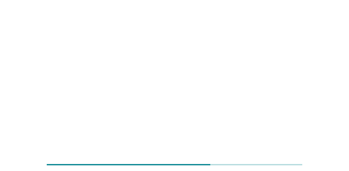
scroll to position [0, 0]
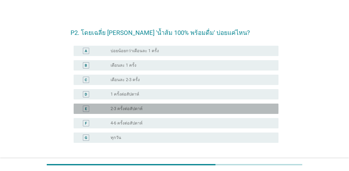
click at [101, 109] on div "E" at bounding box center [94, 109] width 33 height 6
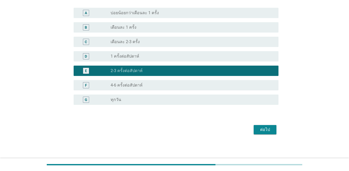
scroll to position [38, 0]
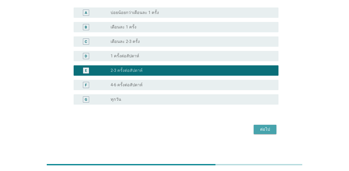
click at [254, 129] on div "ต่อไป" at bounding box center [265, 129] width 14 height 6
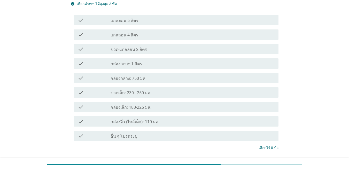
scroll to position [0, 0]
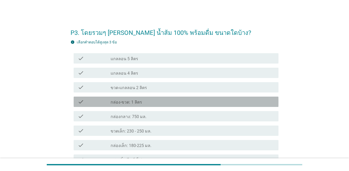
click at [87, 101] on div "check" at bounding box center [94, 102] width 33 height 6
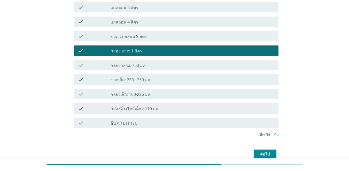
scroll to position [52, 0]
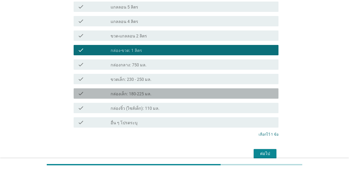
click at [162, 94] on div "check_box_outline_blank กล่องเล็ก: 180-225 มล." at bounding box center [193, 94] width 164 height 6
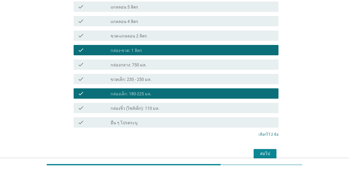
click at [165, 88] on div "check check_box_outline_blank กล่องเล็ก: 180-225 มล." at bounding box center [175, 93] width 208 height 14
click at [108, 97] on div "check check_box_outline_blank กล่องเล็ก: 180-225 มล." at bounding box center [176, 93] width 205 height 10
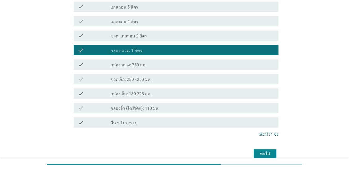
click at [254, 152] on div "ต่อไป" at bounding box center [265, 154] width 14 height 6
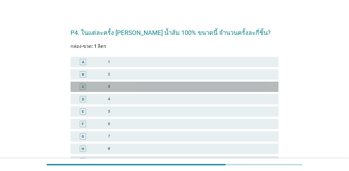
click at [91, 88] on div "C" at bounding box center [83, 87] width 17 height 6
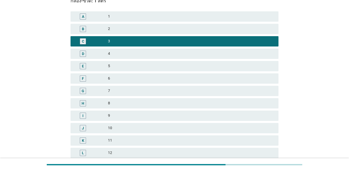
scroll to position [103, 0]
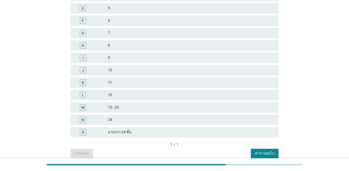
click at [254, 151] on button "คำถามต่อไป" at bounding box center [265, 153] width 28 height 9
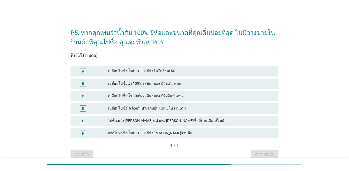
click at [135, 110] on div "เปลี่ยนไปซื้อเครื่องดื่มประเภทอื่นๆแทน ในร้านเดิม" at bounding box center [191, 109] width 167 height 6
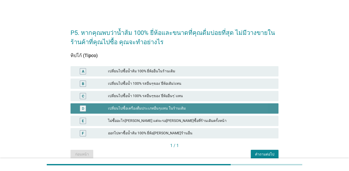
click at [161, 108] on div "เปลี่ยนไปซื้อเครื่องดื่มประเภทอื่นๆแทน ในร้านเดิม" at bounding box center [191, 109] width 167 height 6
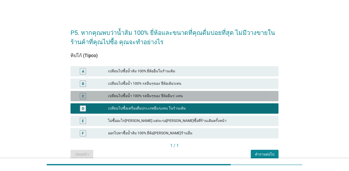
click at [152, 95] on div "เปลี่ยนไปซื้อน้ำ 100% รสอื่นๆของ 'ยี่ห้ออื่นๆ' แทน" at bounding box center [191, 96] width 167 height 6
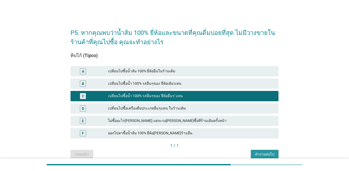
click at [254, 156] on div "คำถามต่อไป" at bounding box center [264, 154] width 19 height 5
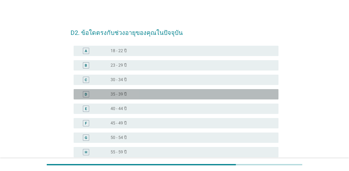
click at [97, 98] on div "D radio_button_unchecked 35 - 39 ปี" at bounding box center [176, 94] width 205 height 10
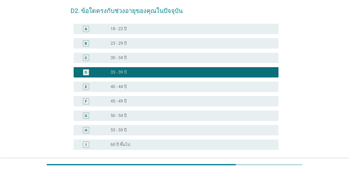
scroll to position [52, 0]
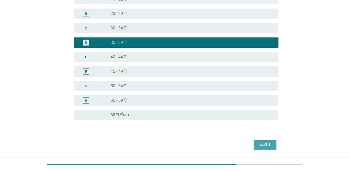
click at [254, 142] on div "ต่อไป" at bounding box center [265, 145] width 14 height 6
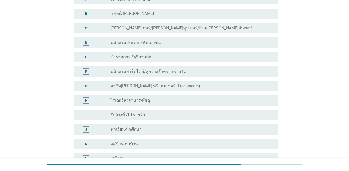
scroll to position [0, 0]
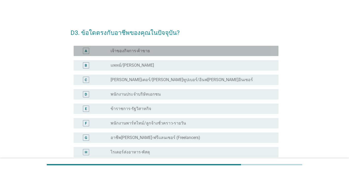
click at [111, 51] on label "เจ้าของกิจการ-ค้าขาย" at bounding box center [130, 50] width 39 height 5
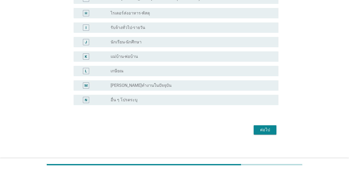
scroll to position [140, 0]
click at [254, 130] on div "ต่อไป" at bounding box center [265, 129] width 14 height 6
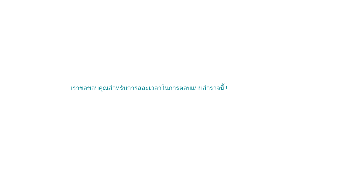
scroll to position [0, 0]
